Goal: Transaction & Acquisition: Purchase product/service

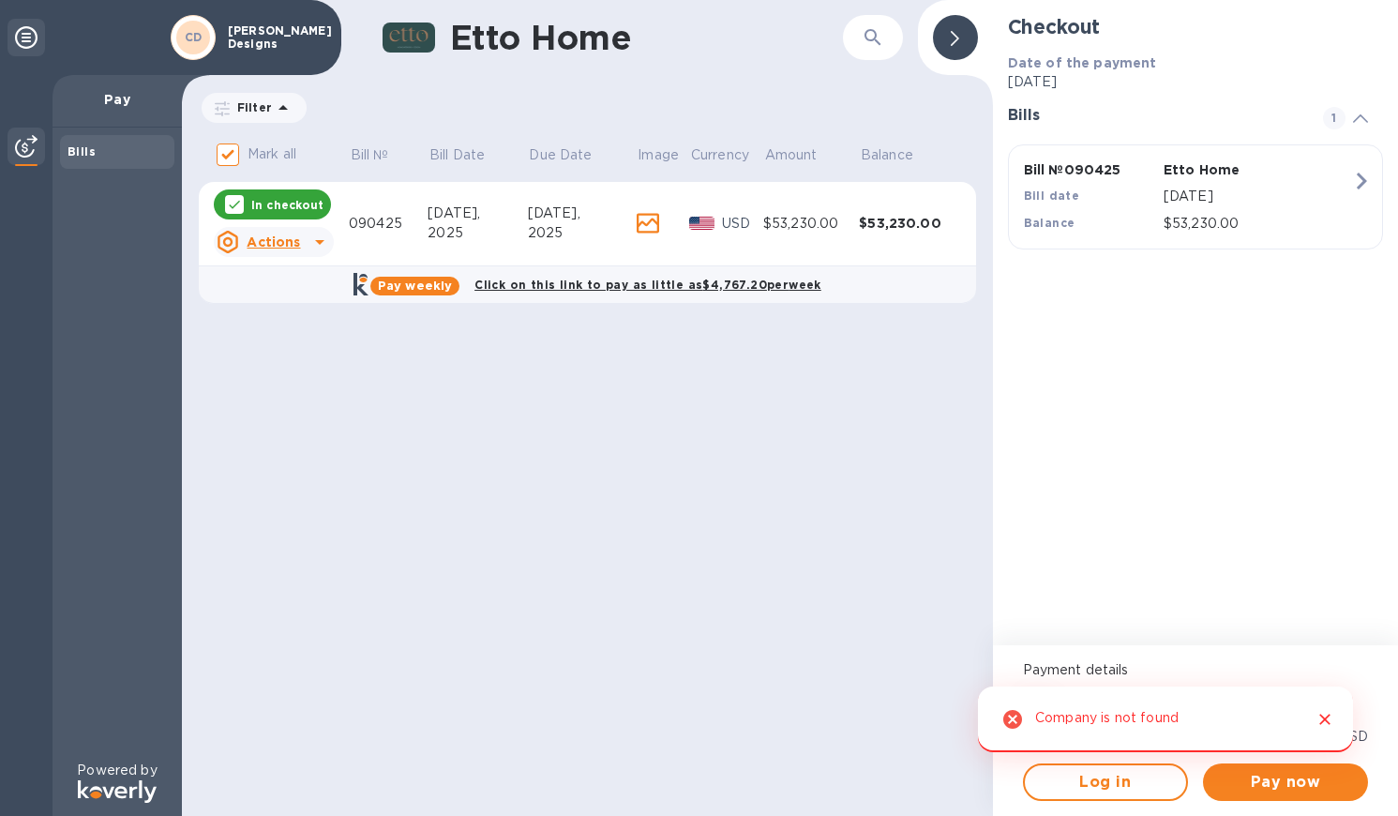
click at [1328, 719] on icon "Close" at bounding box center [1325, 719] width 19 height 19
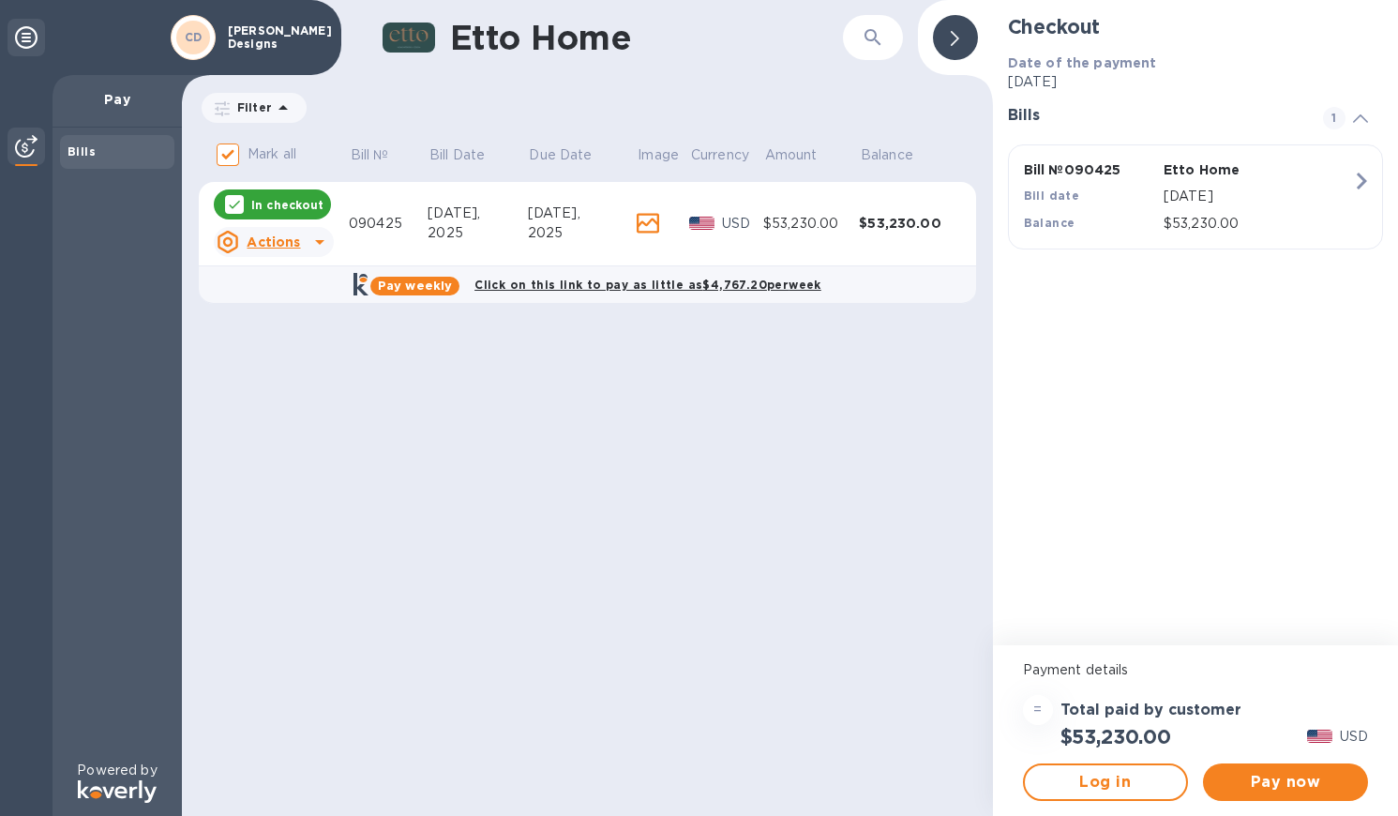
click at [36, 33] on icon at bounding box center [26, 37] width 23 height 23
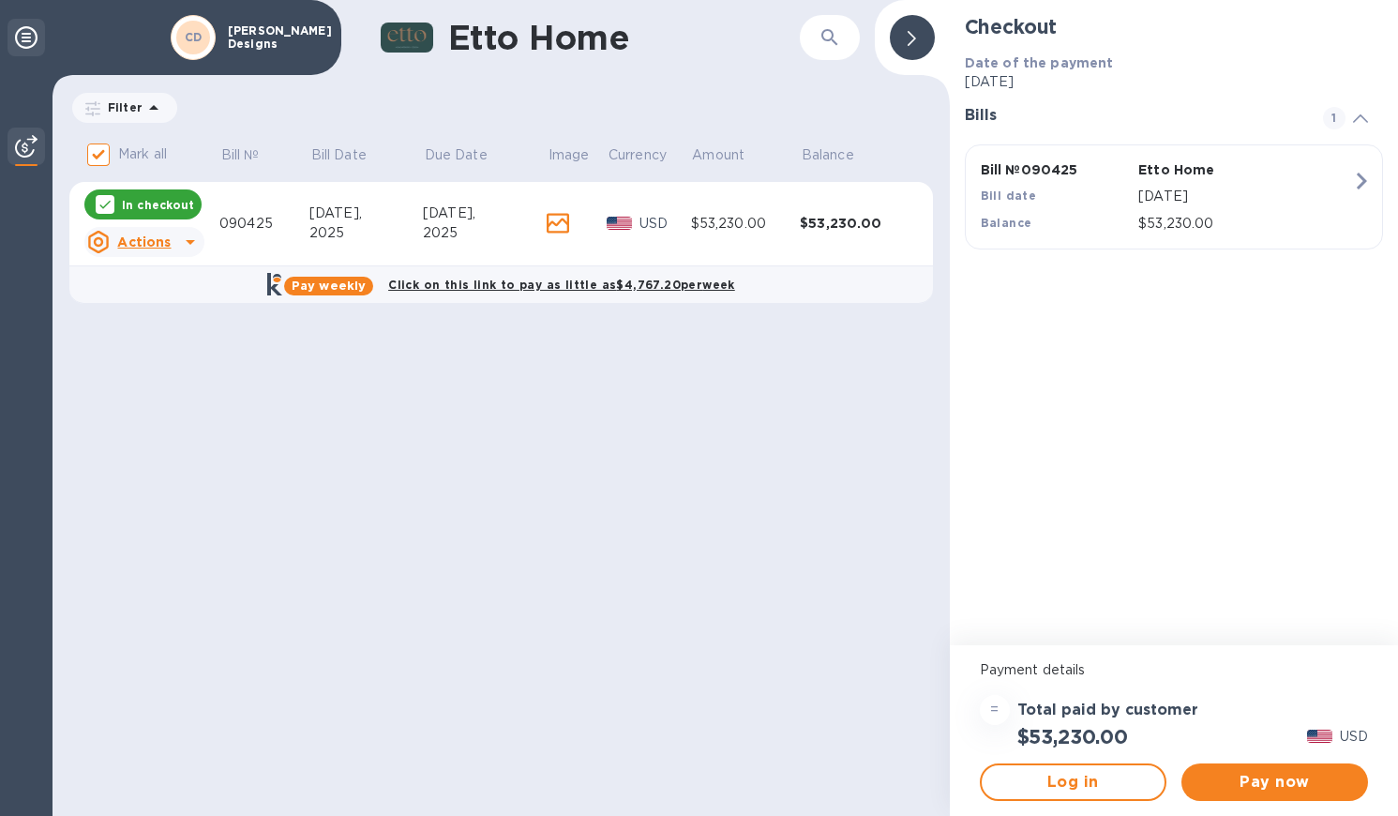
click at [29, 38] on icon at bounding box center [26, 37] width 23 height 23
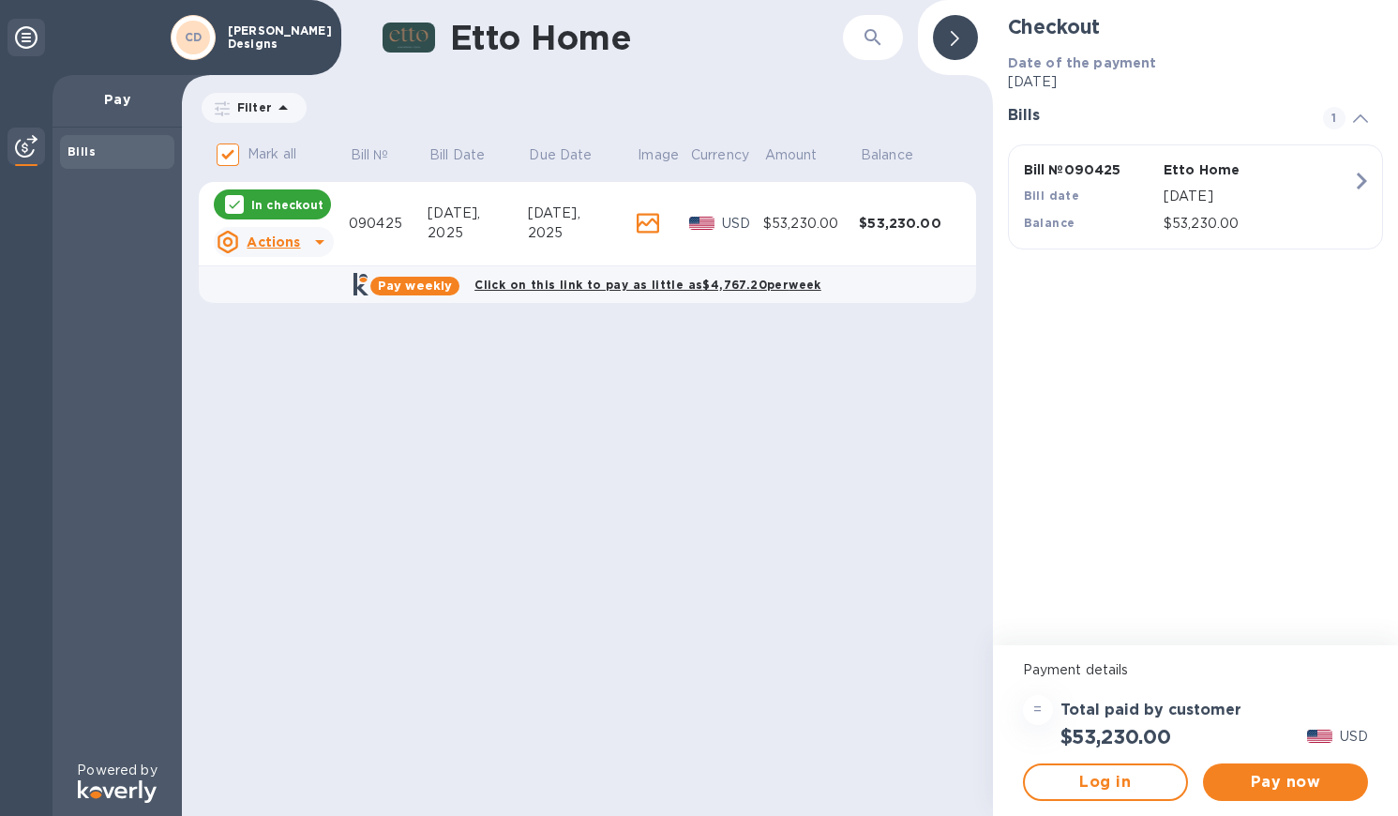
click at [20, 30] on icon at bounding box center [26, 37] width 23 height 23
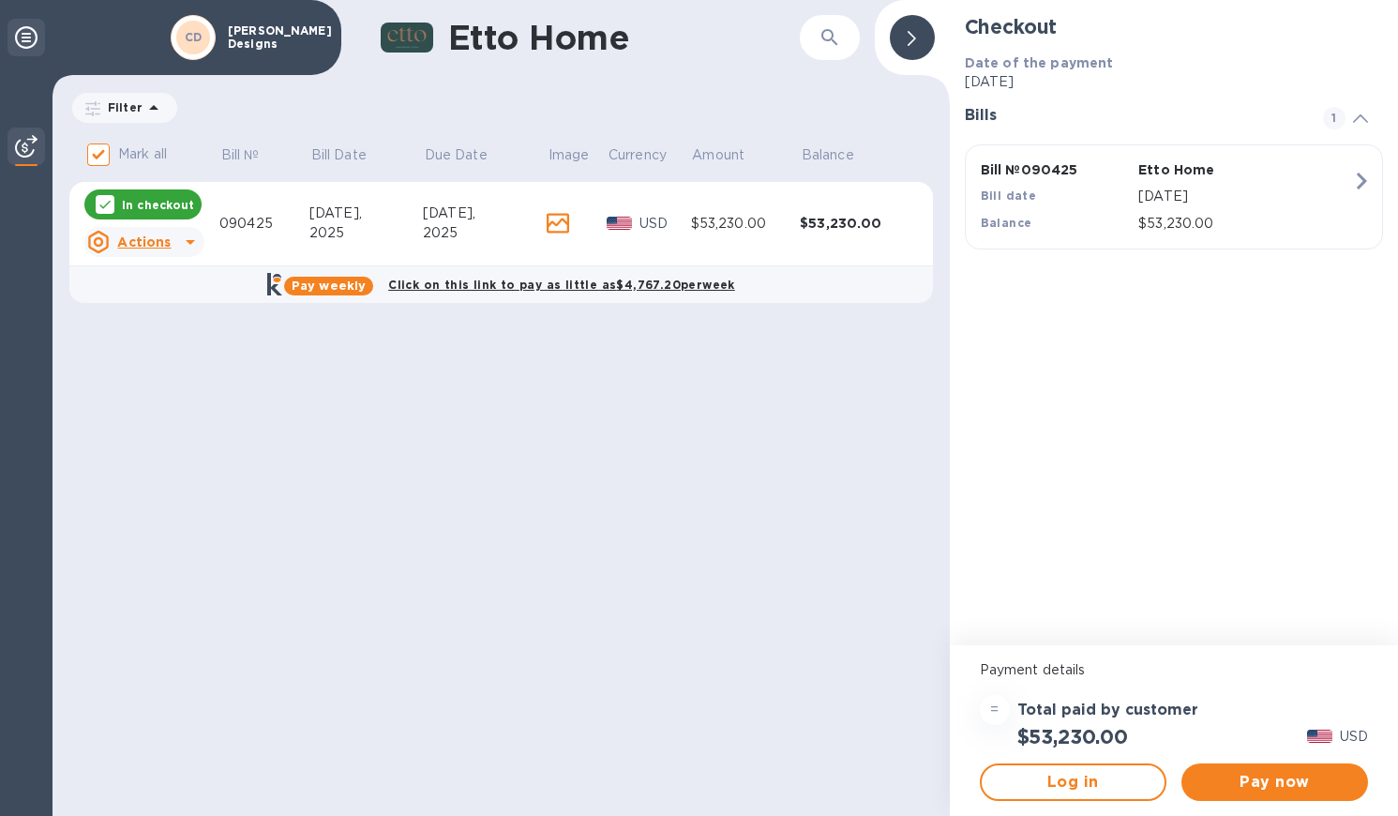
click at [20, 32] on icon at bounding box center [26, 37] width 23 height 23
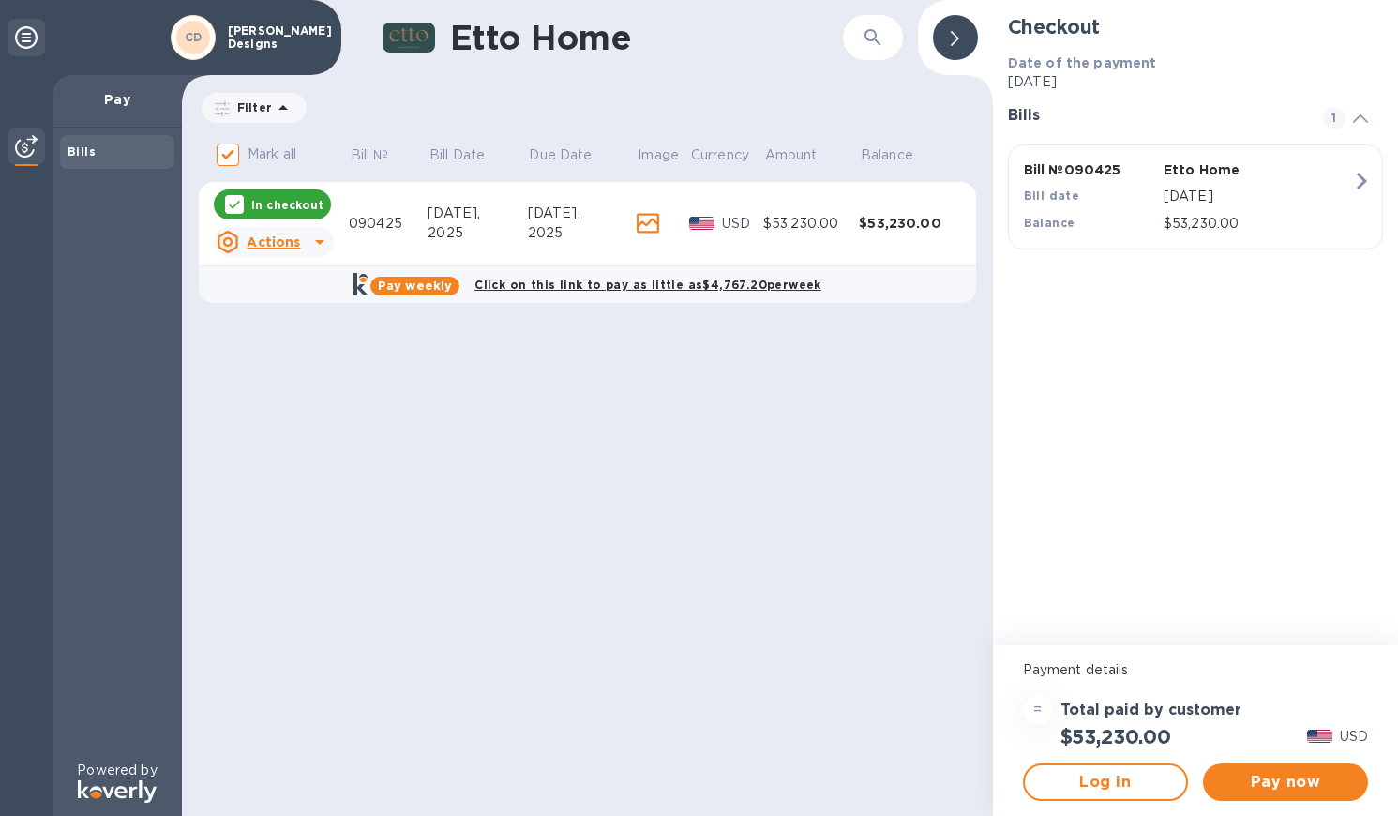
click at [20, 39] on icon at bounding box center [26, 37] width 23 height 23
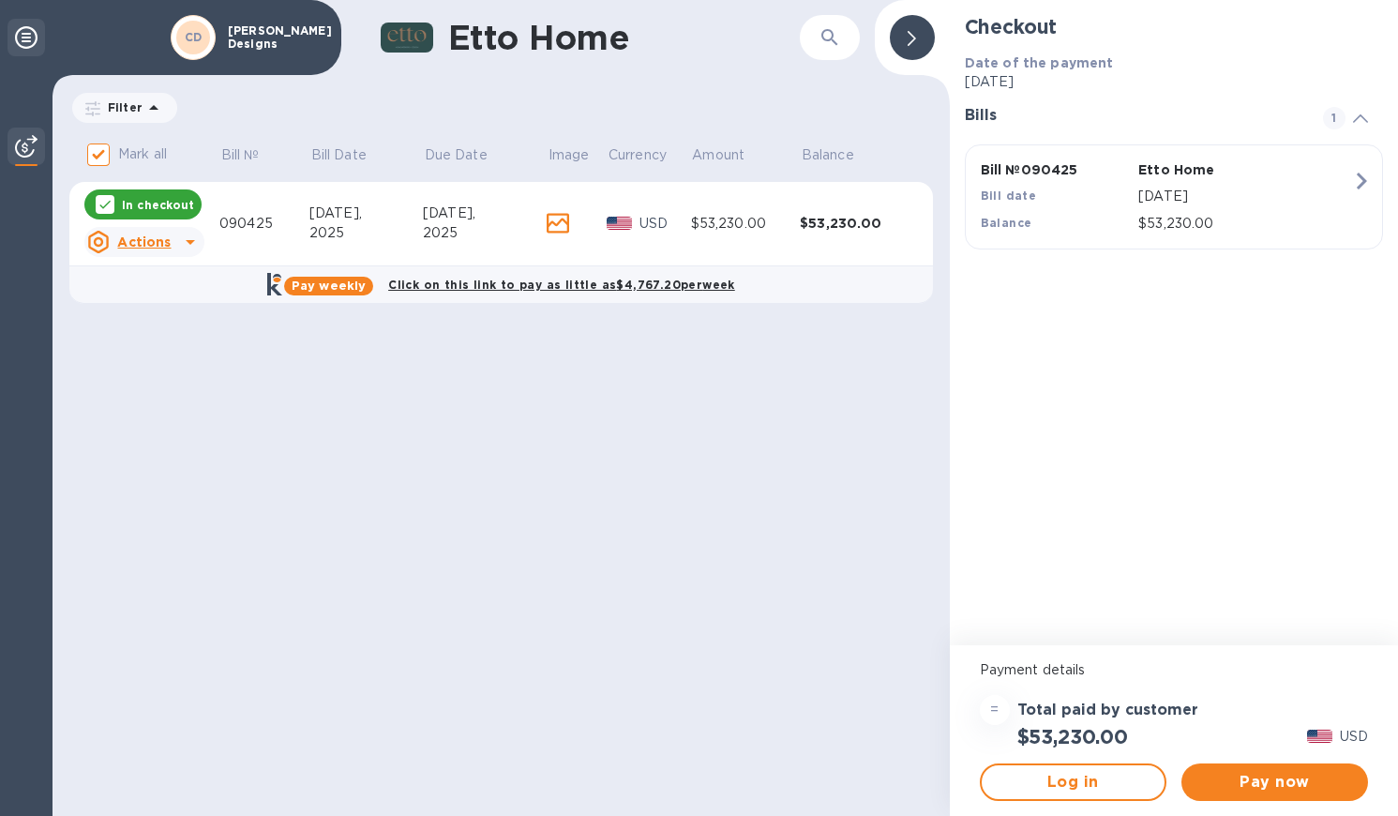
click at [21, 38] on icon at bounding box center [26, 37] width 23 height 23
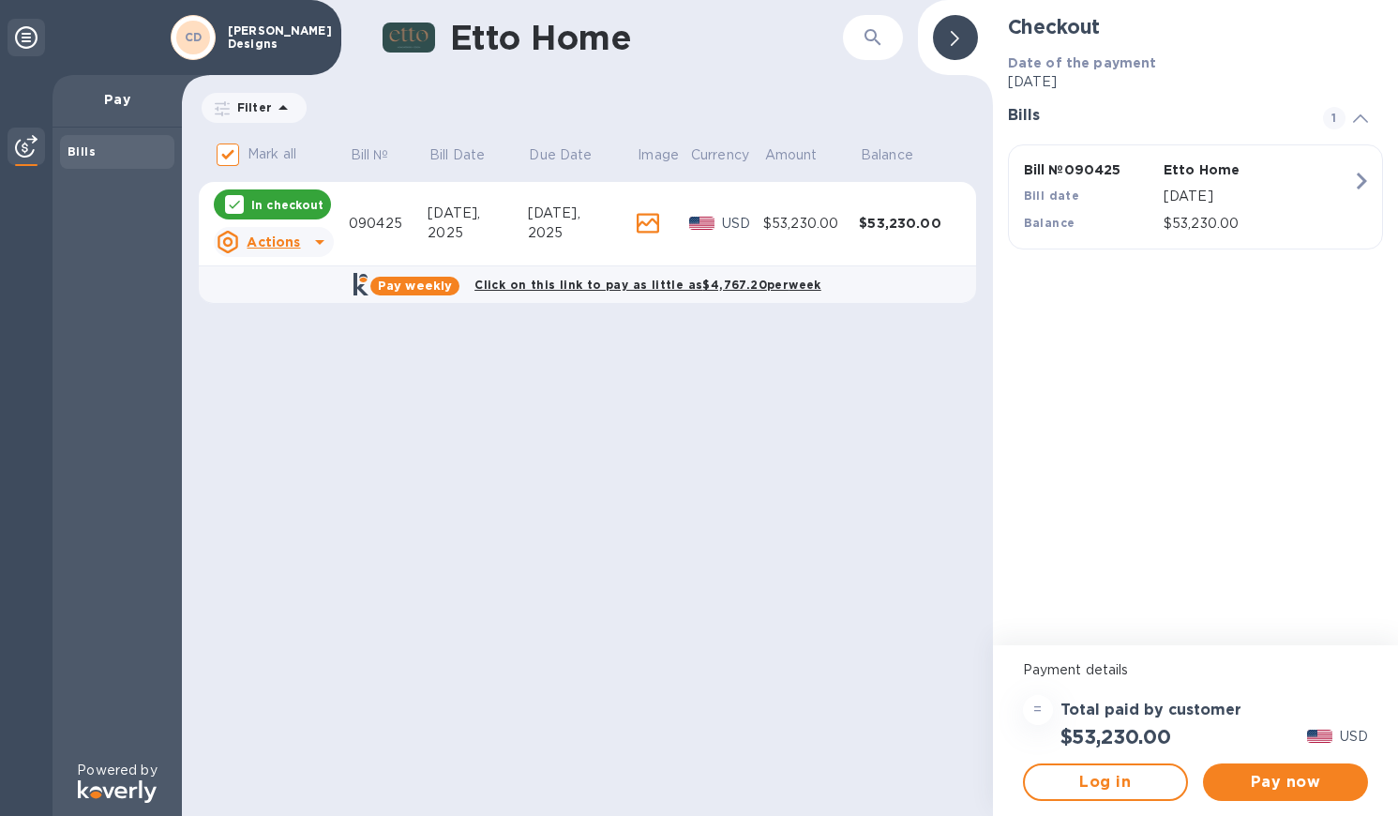
click at [472, 40] on h1 "Etto Home" at bounding box center [646, 37] width 393 height 39
click at [640, 219] on icon at bounding box center [648, 223] width 23 height 21
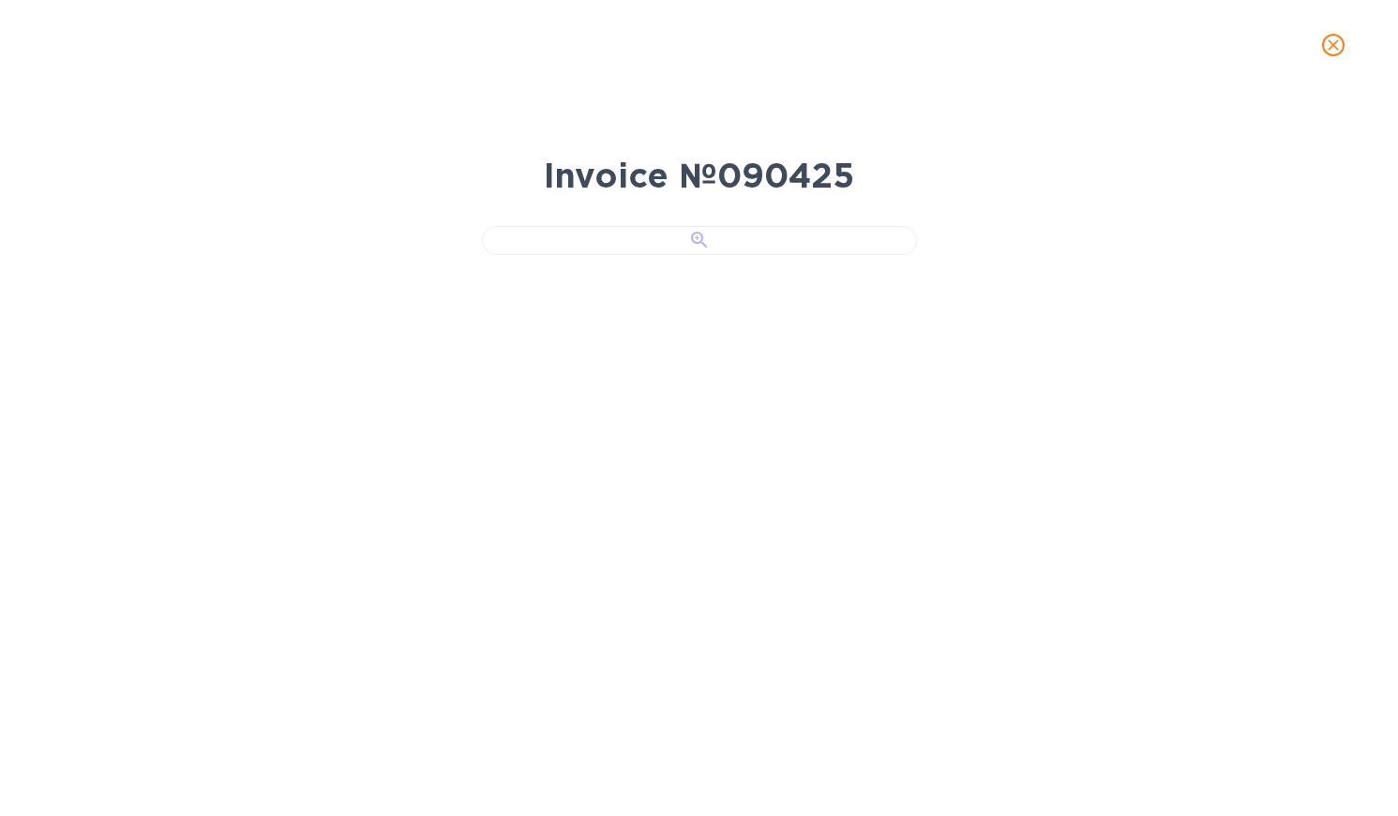
scroll to position [48, 0]
click at [1099, 394] on div "Invoice № 090425" at bounding box center [699, 453] width 1398 height 726
click at [1343, 46] on span "close" at bounding box center [1333, 45] width 23 height 23
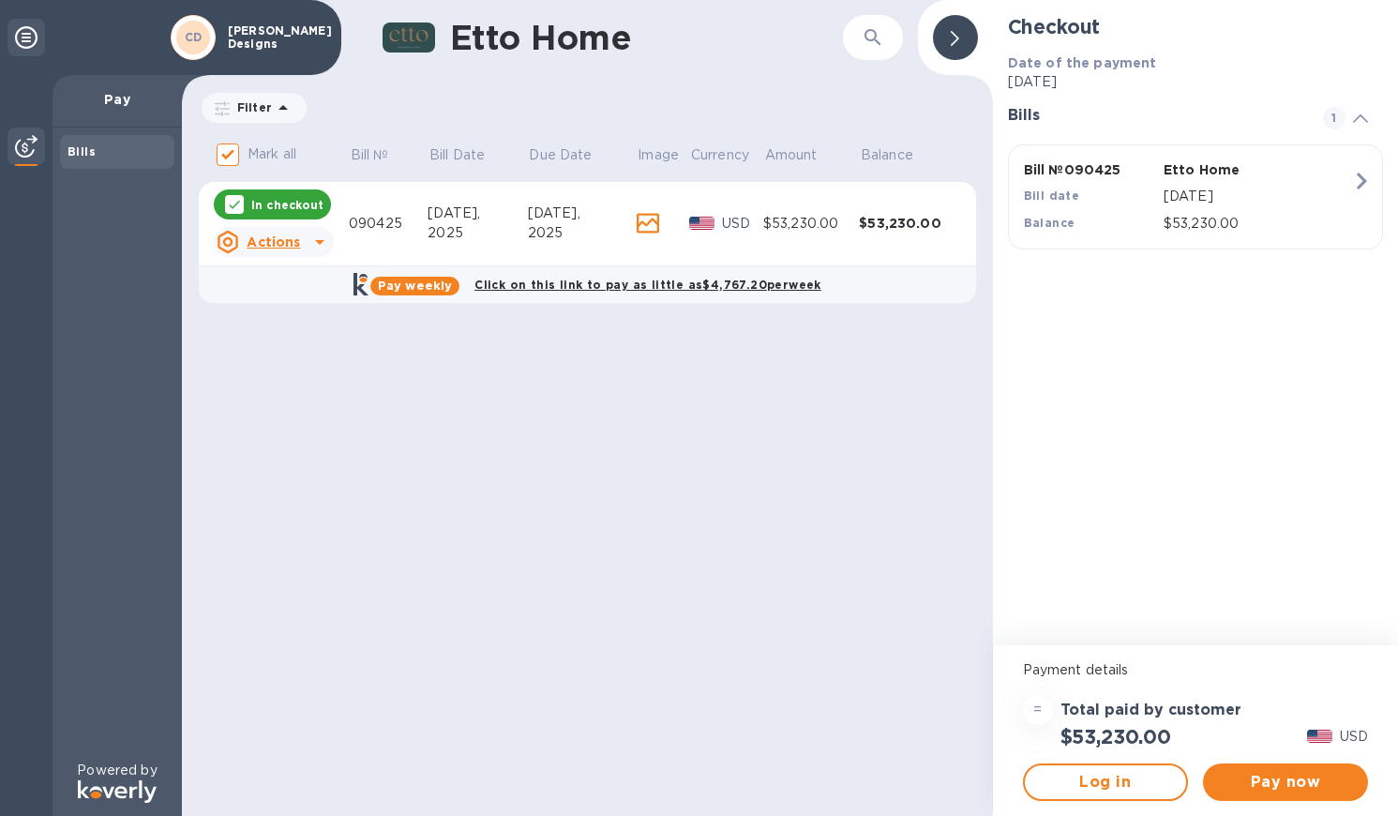
scroll to position [0, 0]
click at [1240, 772] on span "Pay now" at bounding box center [1285, 782] width 135 height 23
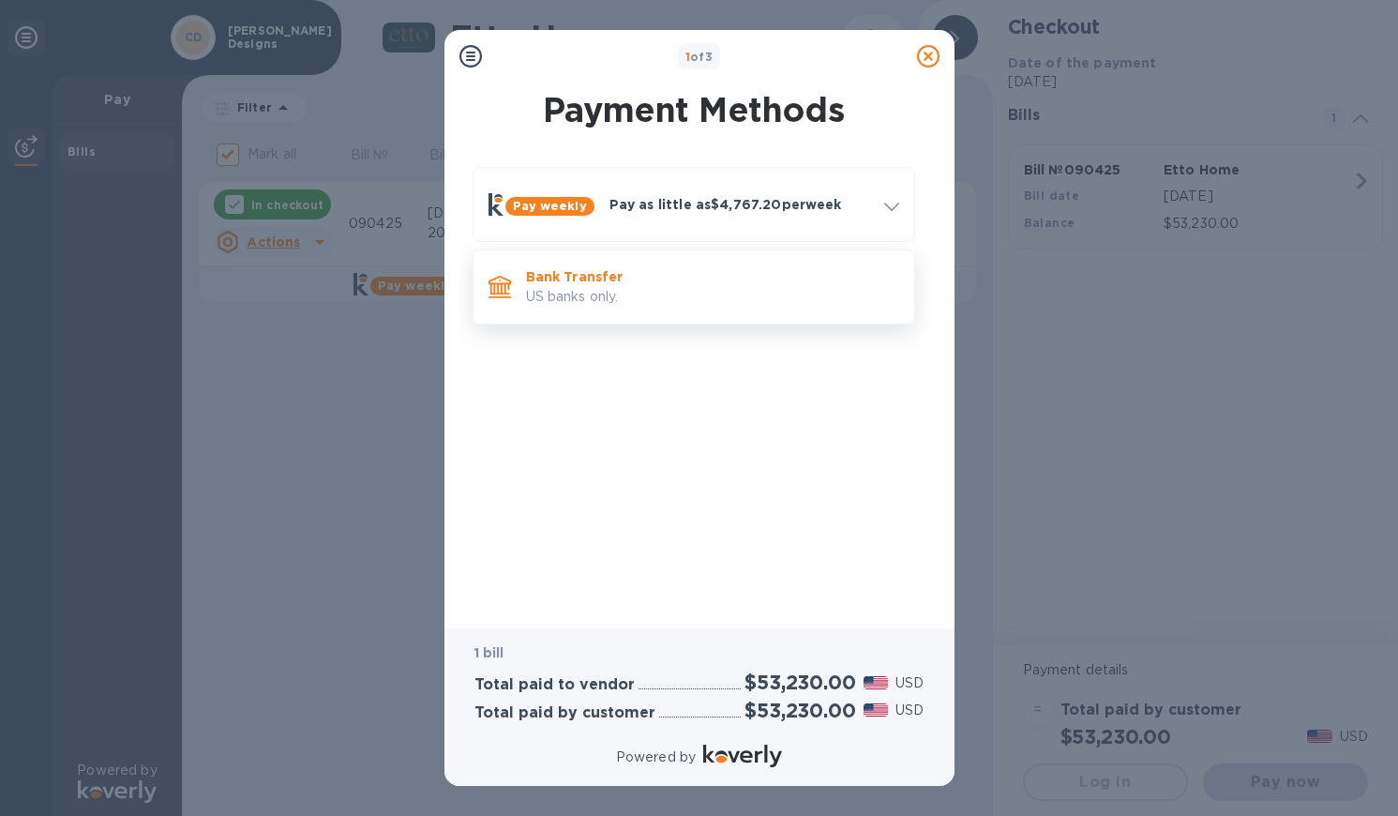
click at [858, 289] on p "US banks only." at bounding box center [712, 297] width 373 height 20
